Goal: Navigation & Orientation: Find specific page/section

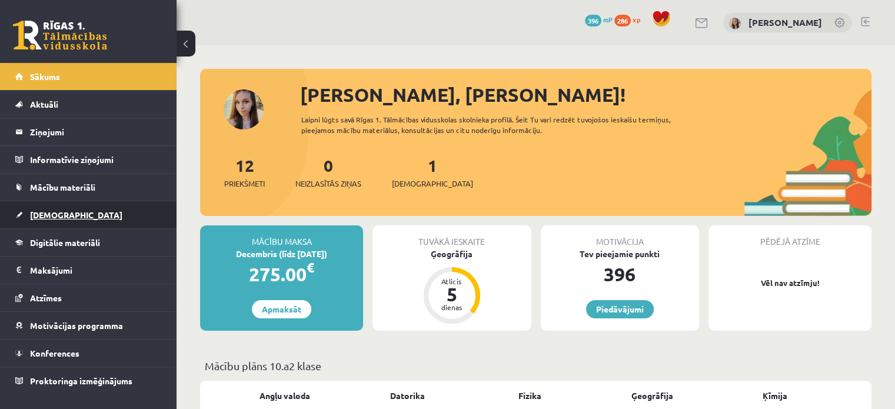
click at [46, 221] on link "[DEMOGRAPHIC_DATA]" at bounding box center [88, 214] width 146 height 27
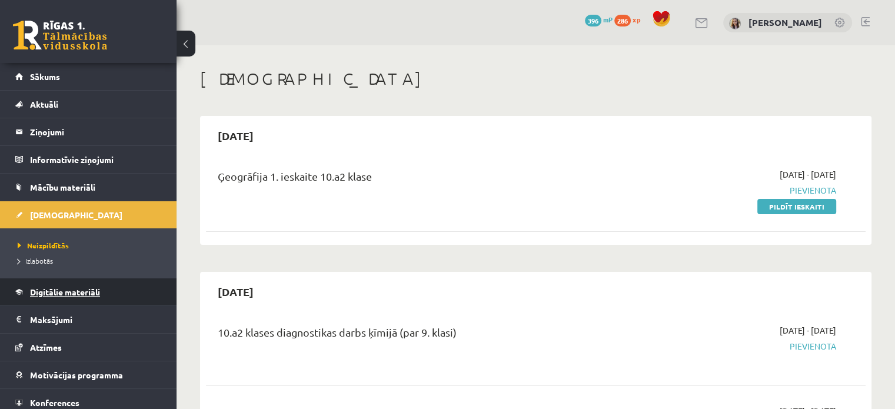
click at [58, 291] on span "Digitālie materiāli" at bounding box center [65, 292] width 70 height 11
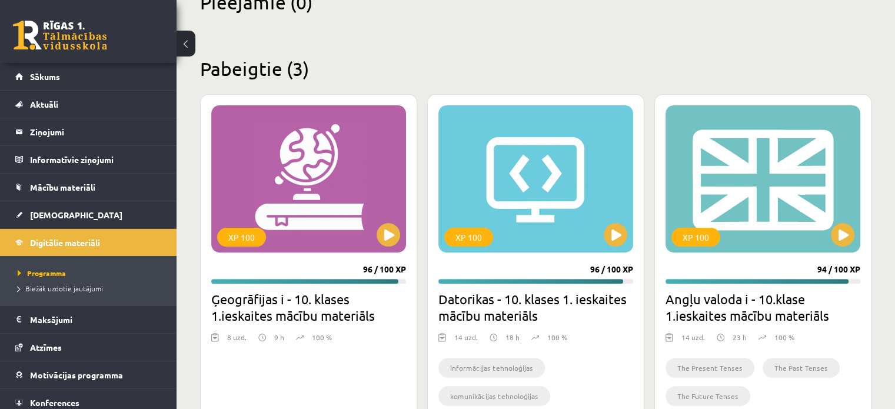
scroll to position [308, 0]
click at [384, 238] on button at bounding box center [389, 234] width 24 height 24
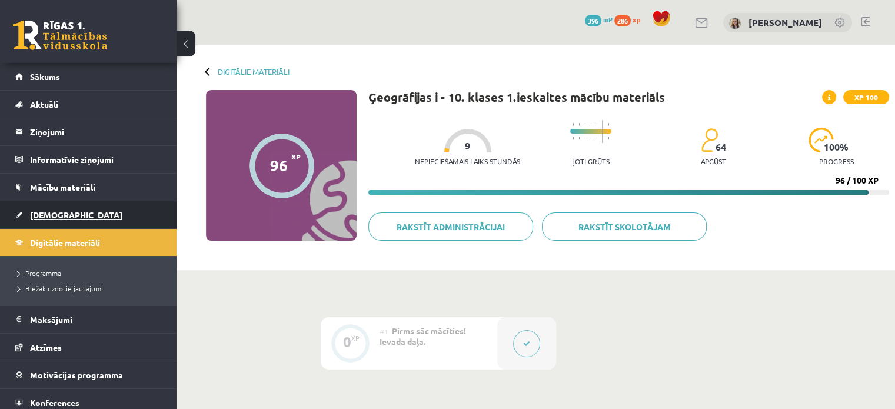
click at [45, 214] on span "[DEMOGRAPHIC_DATA]" at bounding box center [76, 214] width 92 height 11
